Goal: Information Seeking & Learning: Learn about a topic

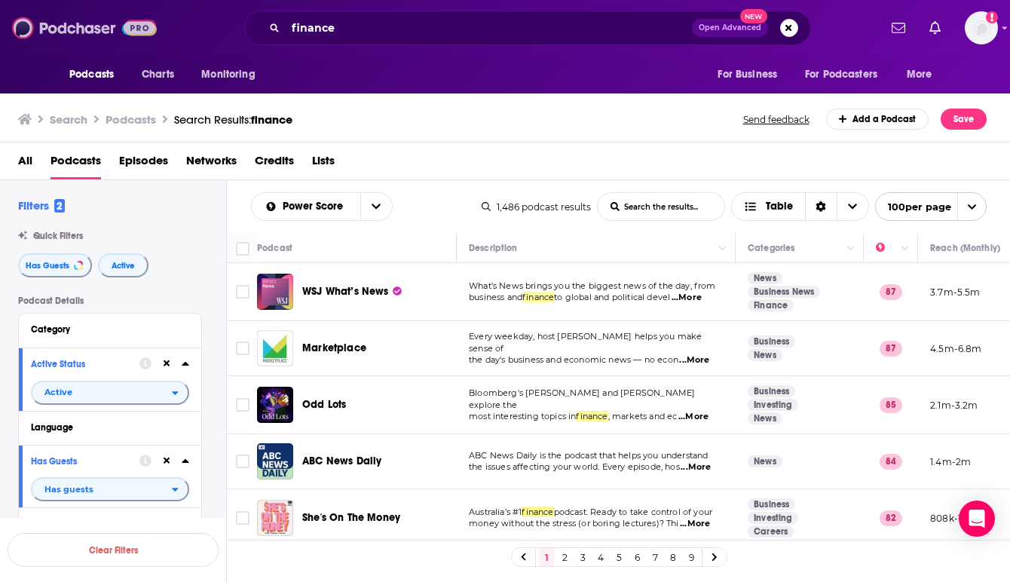
click at [84, 33] on img at bounding box center [84, 28] width 145 height 29
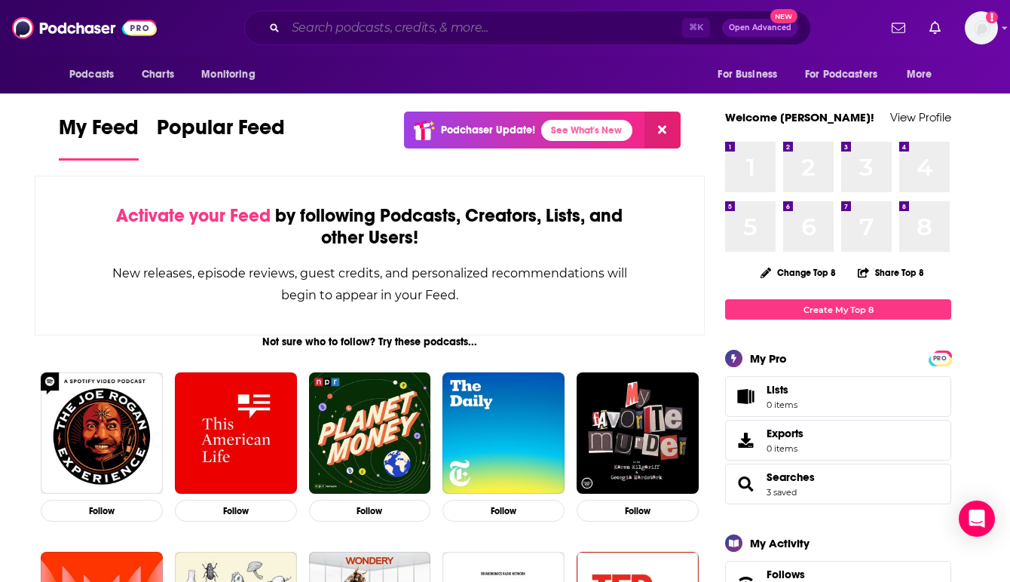
click at [351, 23] on input "Search podcasts, credits, & more..." at bounding box center [484, 28] width 397 height 24
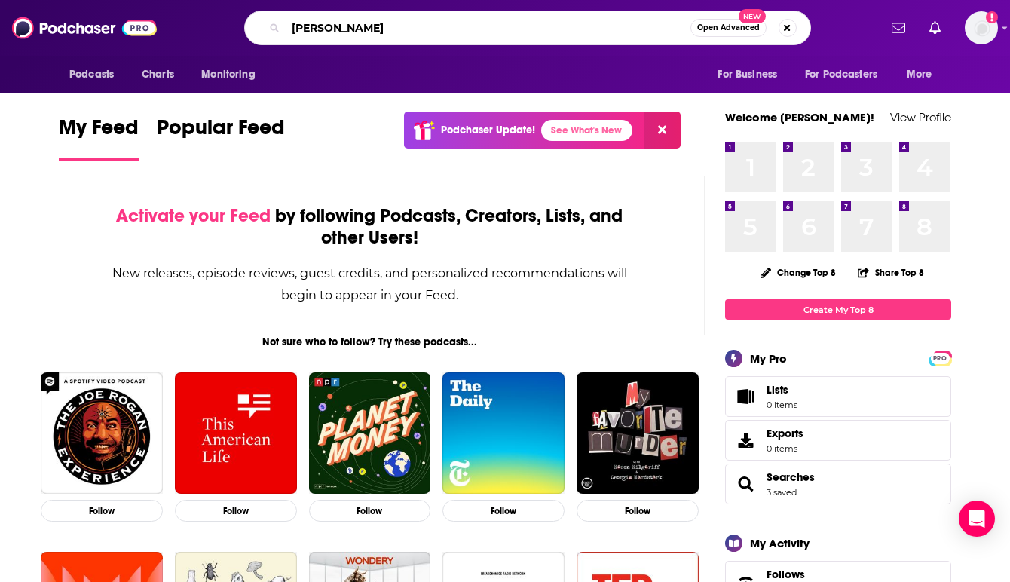
type input "[PERSON_NAME]"
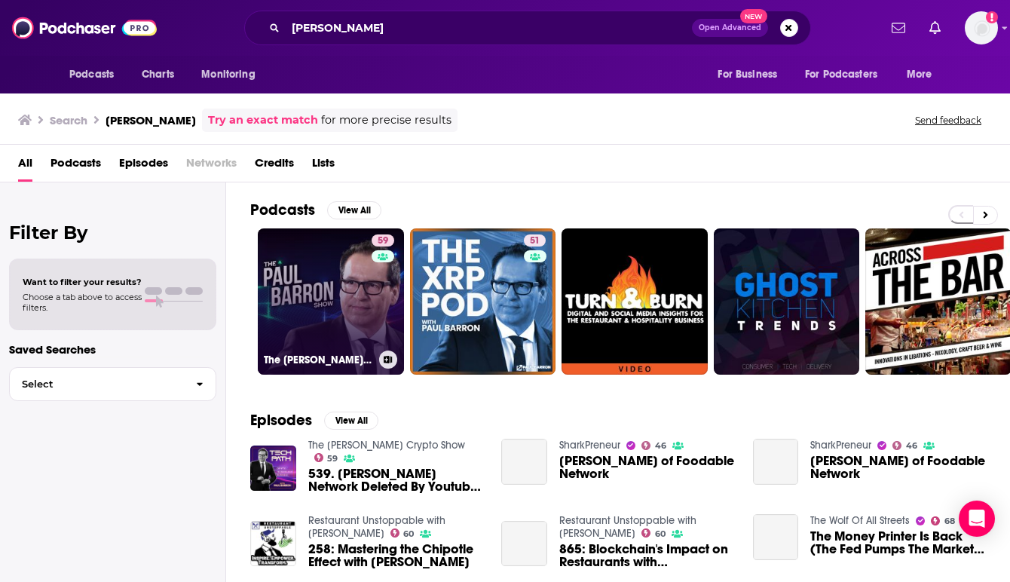
click at [326, 263] on link "59 The [PERSON_NAME] Crypto Show" at bounding box center [331, 301] width 146 height 146
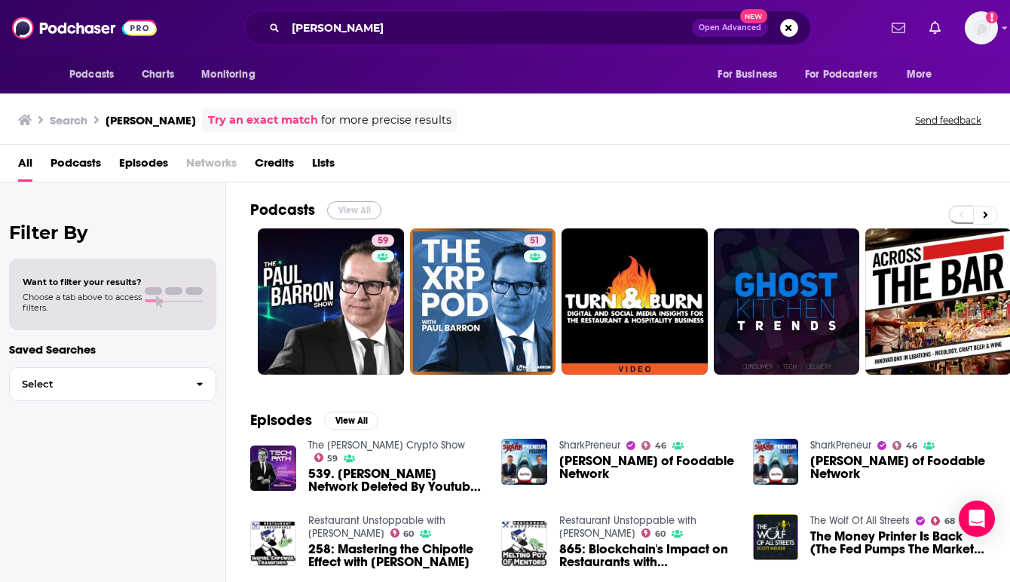
click at [351, 201] on button "View All" at bounding box center [354, 210] width 54 height 18
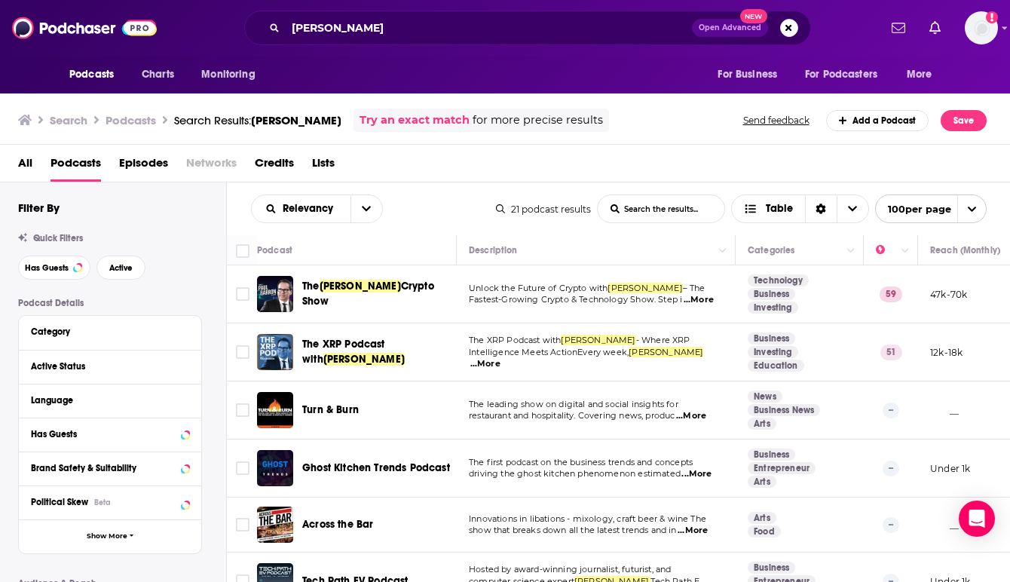
click at [562, 158] on div "All Podcasts Episodes Networks Credits Lists" at bounding box center [508, 166] width 981 height 31
click at [456, 312] on div "The [PERSON_NAME] Crypto Show" at bounding box center [380, 294] width 157 height 36
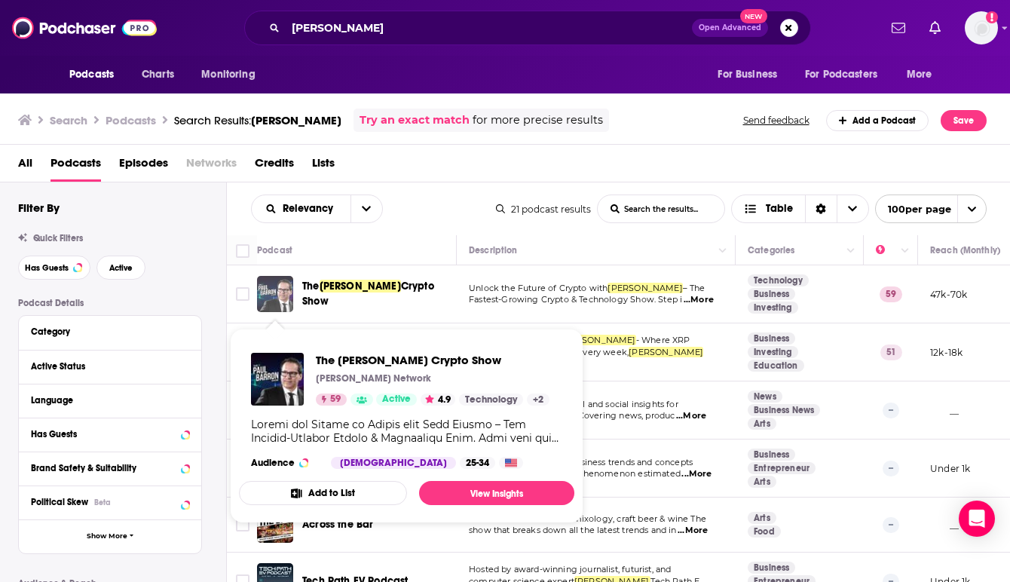
click at [271, 290] on img "The Paul Barron Crypto Show" at bounding box center [275, 294] width 36 height 36
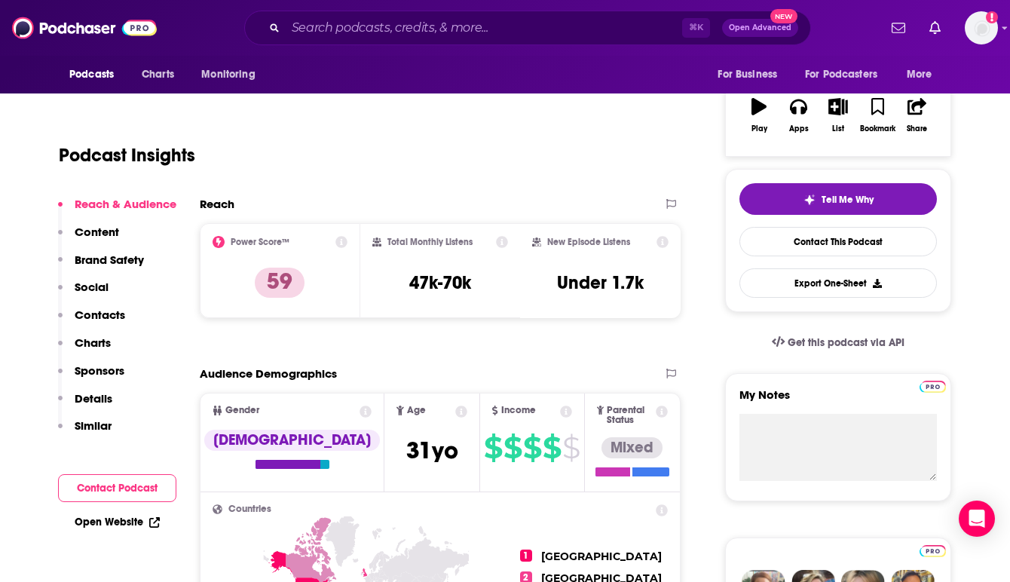
scroll to position [241, 0]
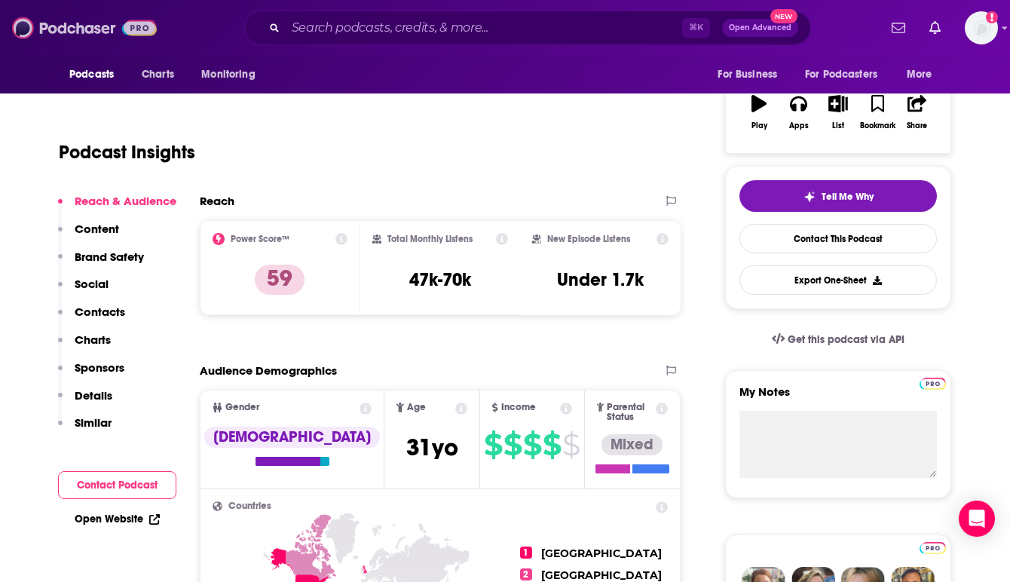
click at [66, 30] on img at bounding box center [84, 28] width 145 height 29
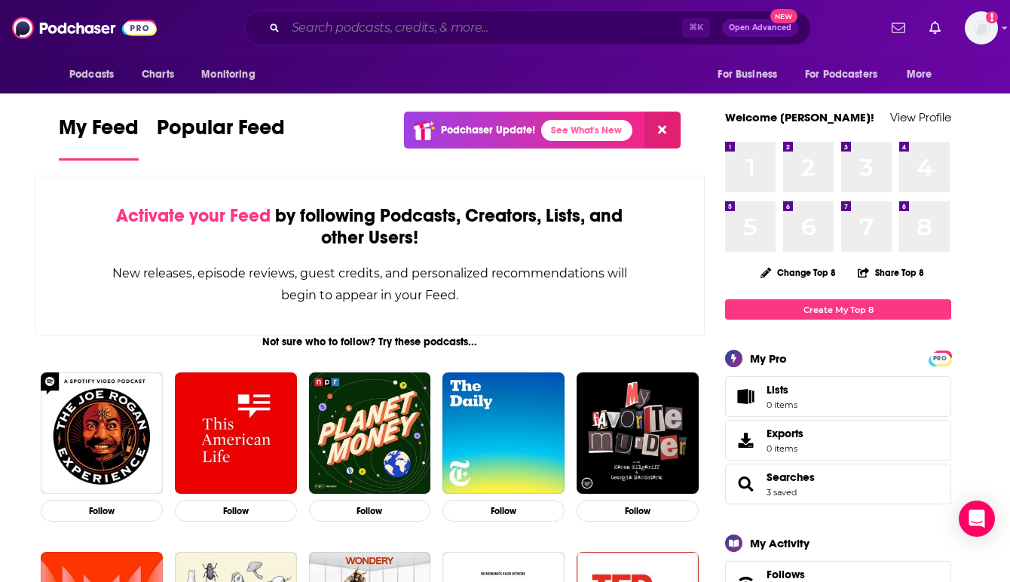
click at [361, 30] on input "Search podcasts, credits, & more..." at bounding box center [484, 28] width 397 height 24
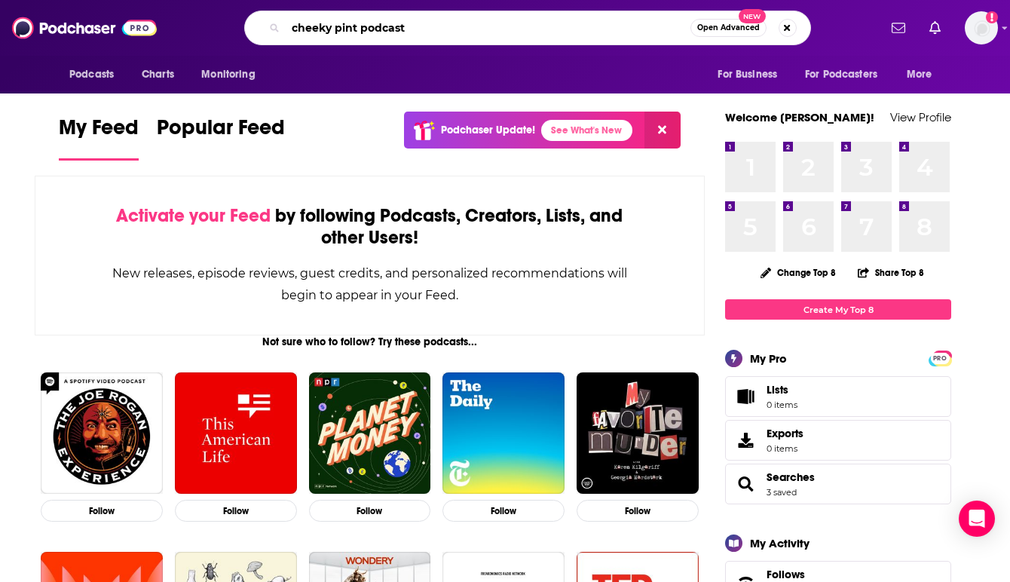
type input "cheeky pint podcast"
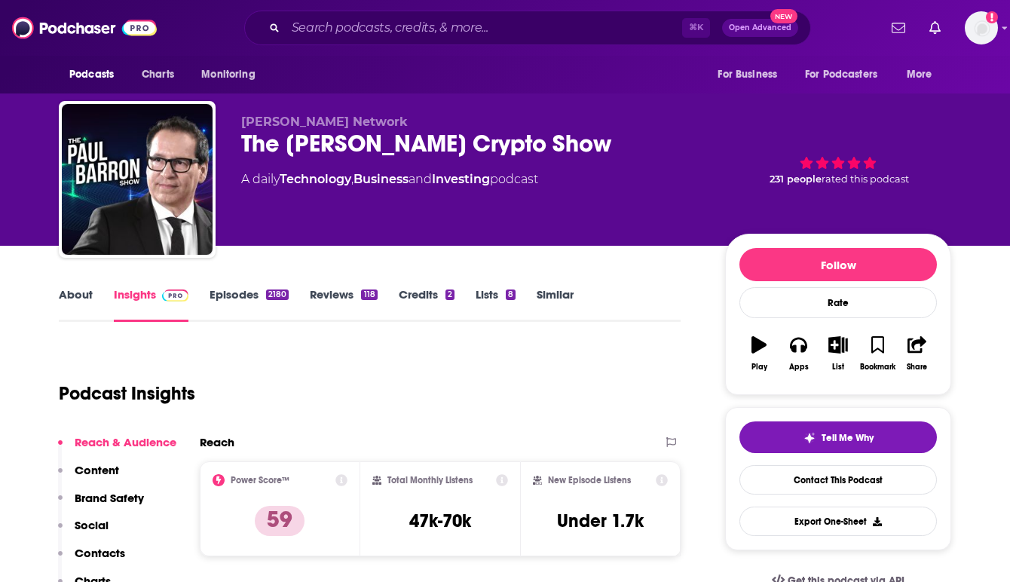
click at [531, 362] on div "Podcast Insights" at bounding box center [364, 384] width 610 height 77
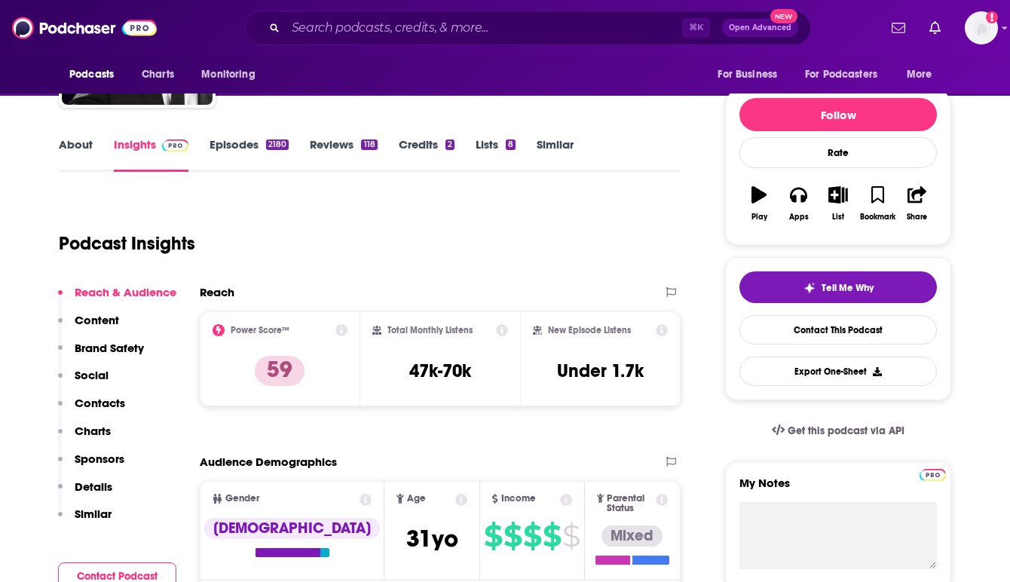
scroll to position [151, 0]
